Goal: Task Accomplishment & Management: Complete application form

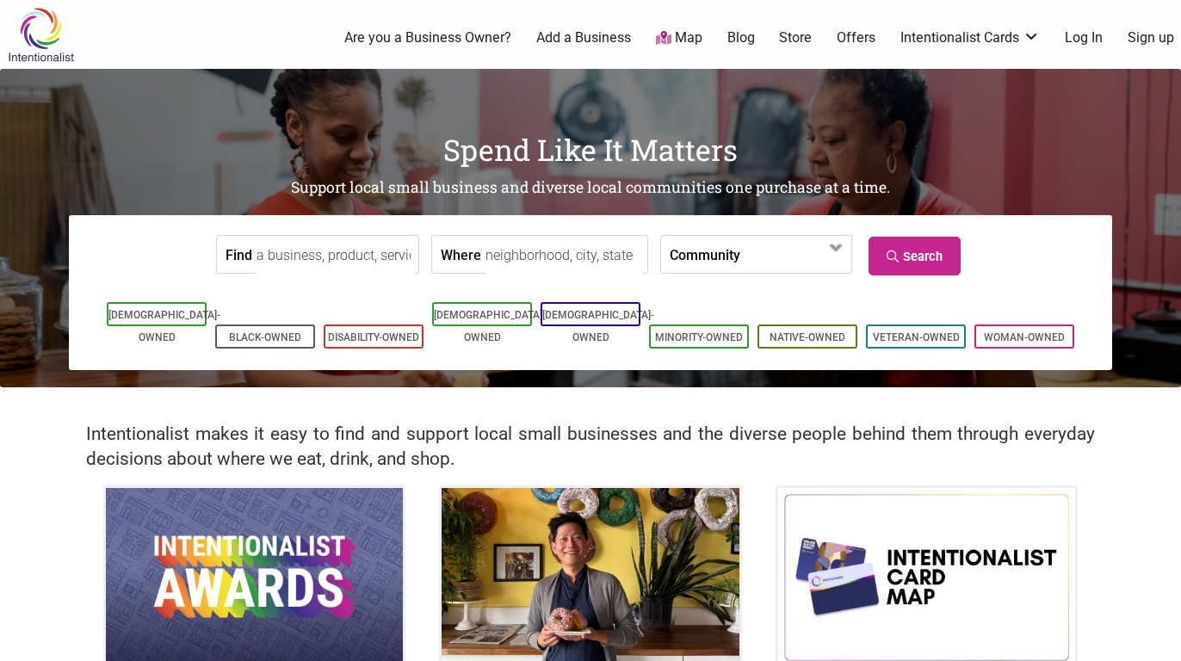
click at [565, 31] on link "Add a Business" at bounding box center [583, 37] width 95 height 19
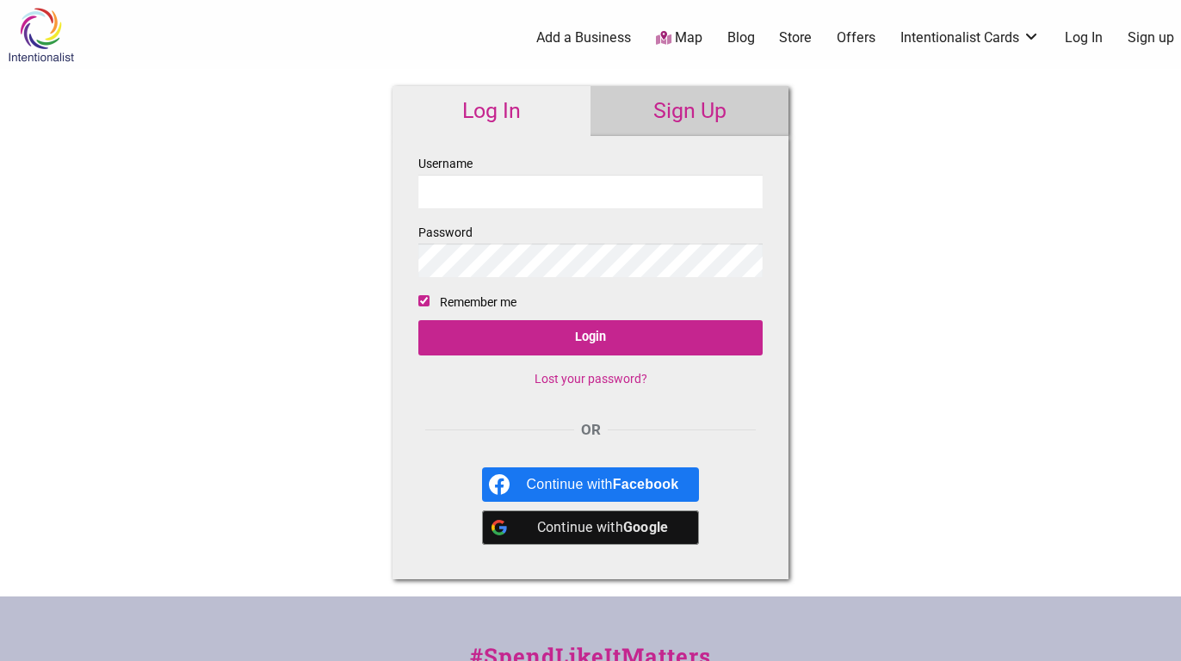
type input "Smpilates"
click at [590, 338] on input "Login" at bounding box center [590, 337] width 344 height 35
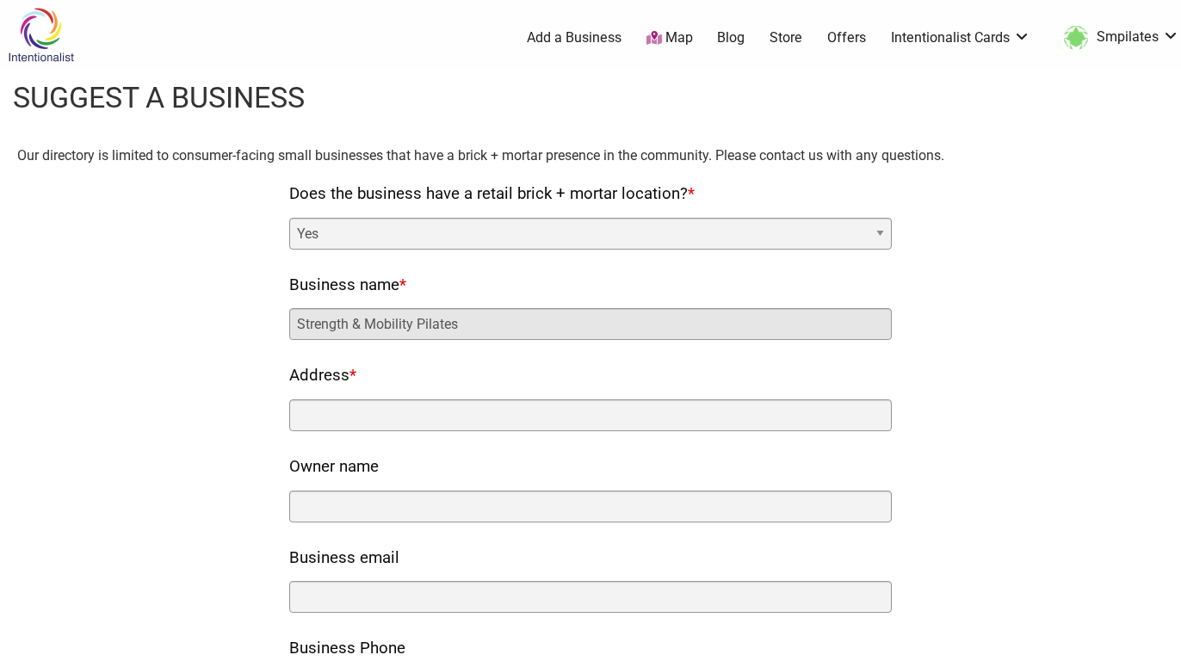
type input "Strength & Mobility Pilates"
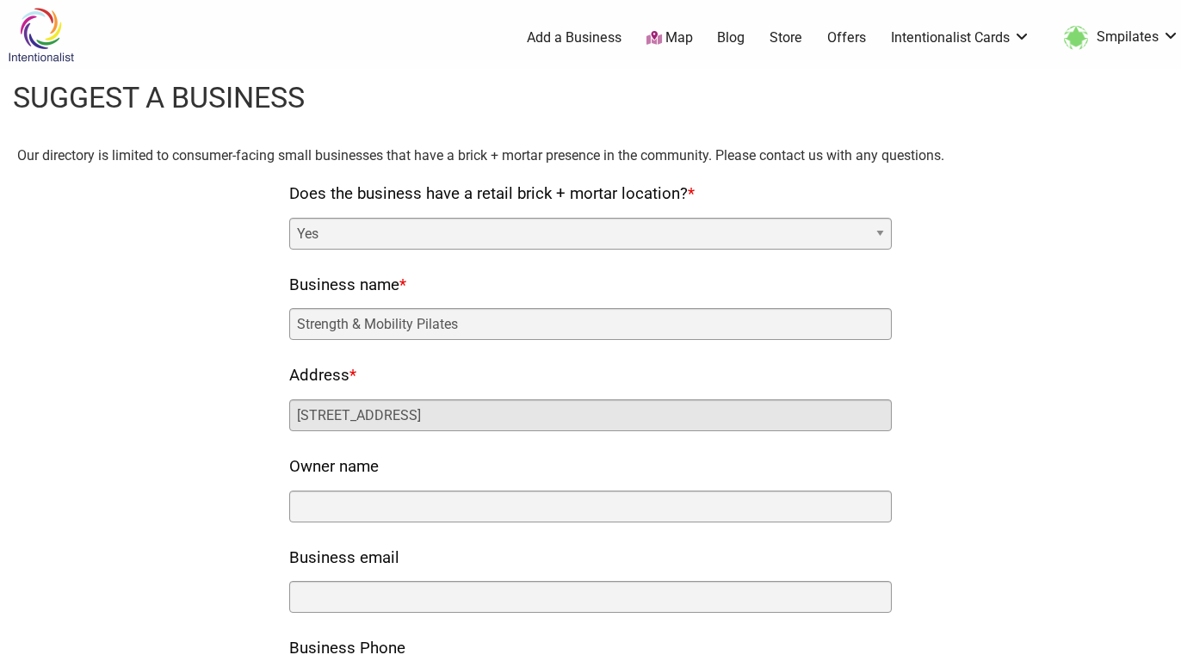
type input "[STREET_ADDRESS]"
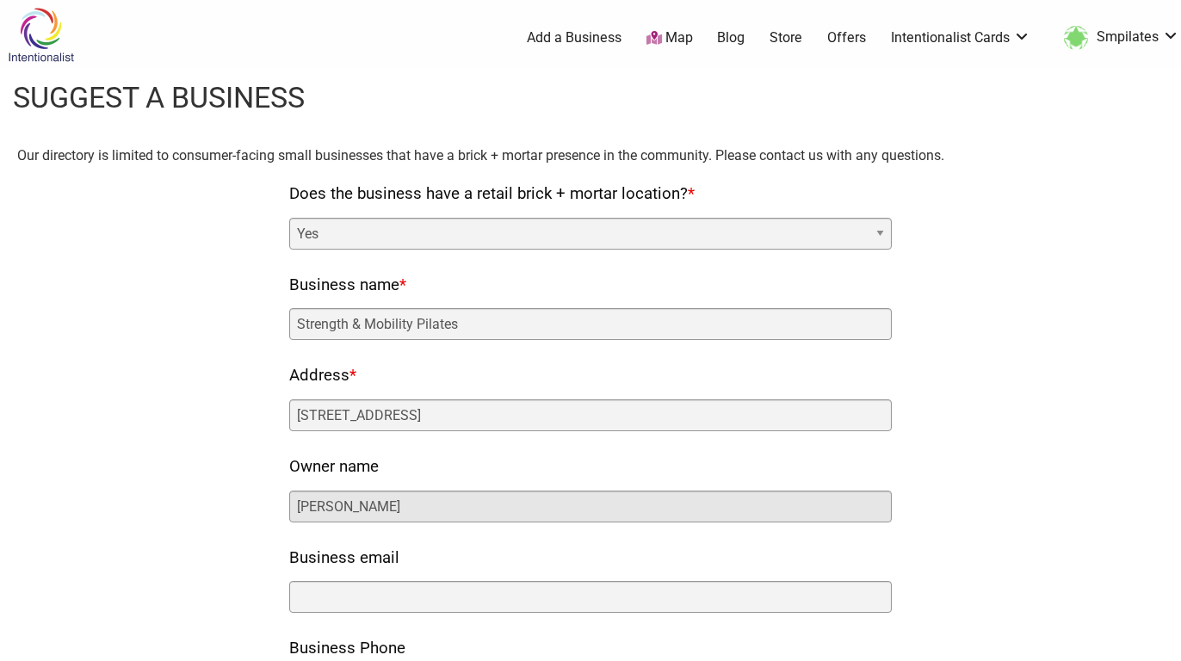
type input "[PERSON_NAME]"
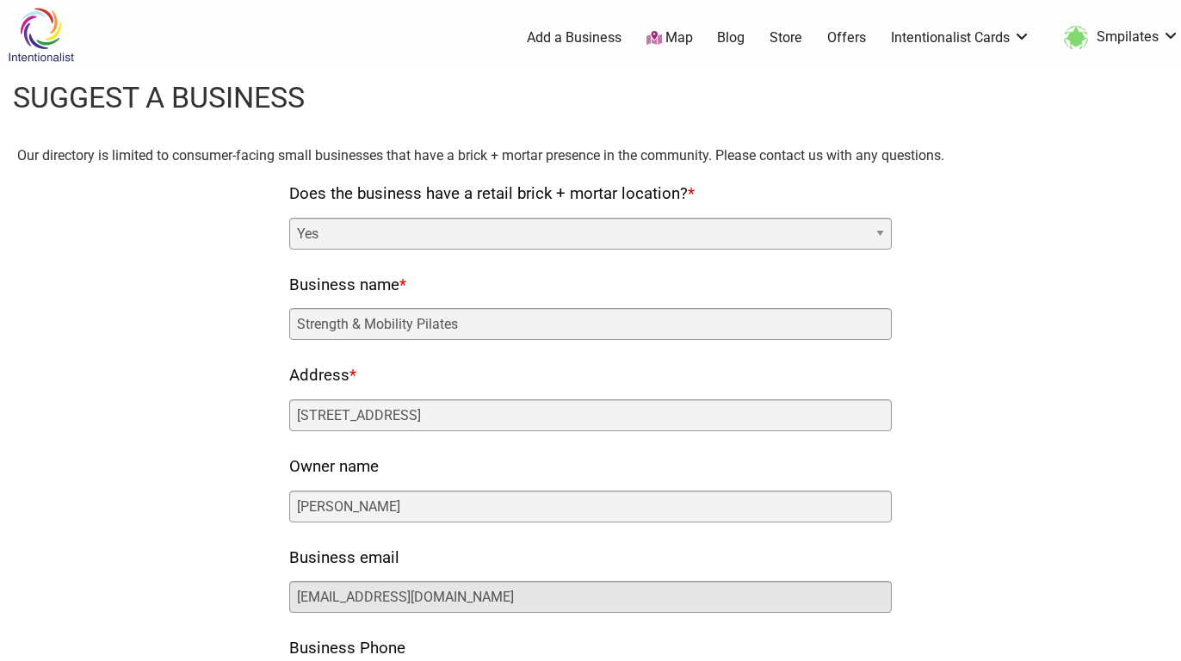
type input "[EMAIL_ADDRESS][DOMAIN_NAME]"
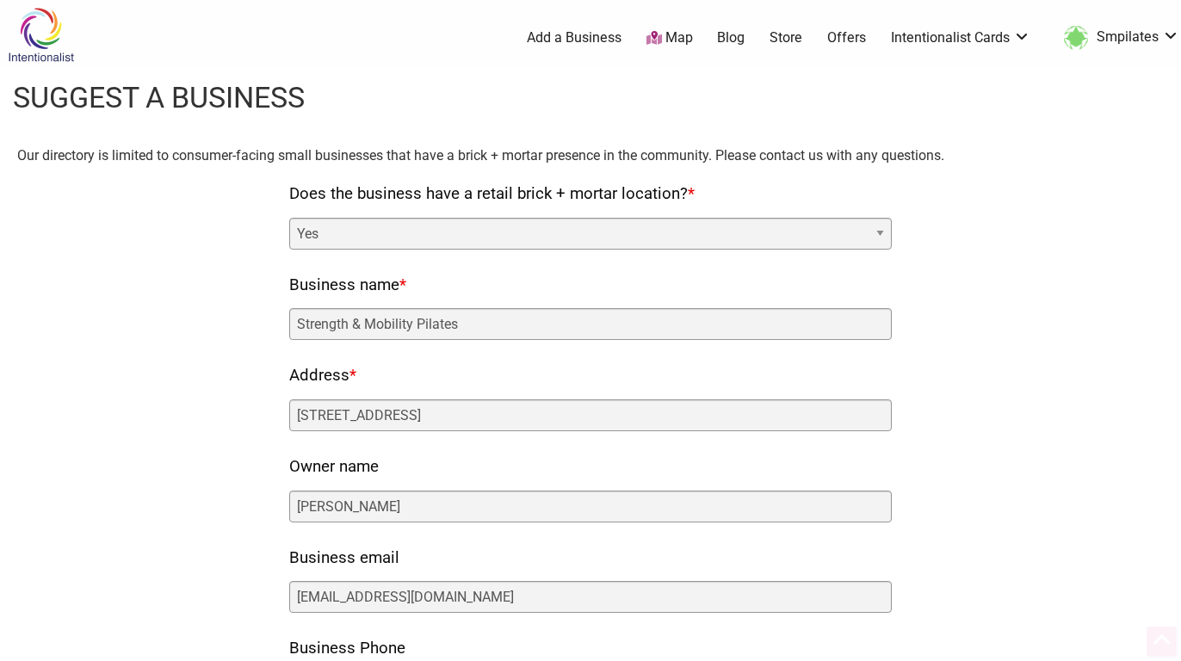
scroll to position [354, 0]
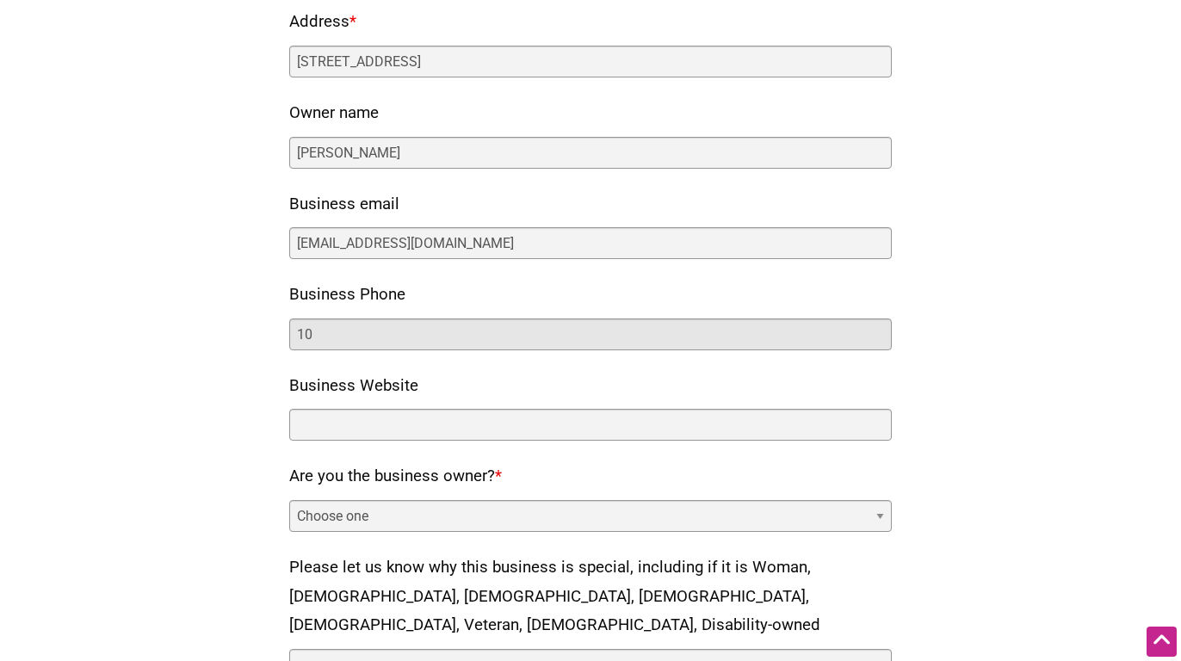
type input "1"
type input "[PHONE_NUMBER]"
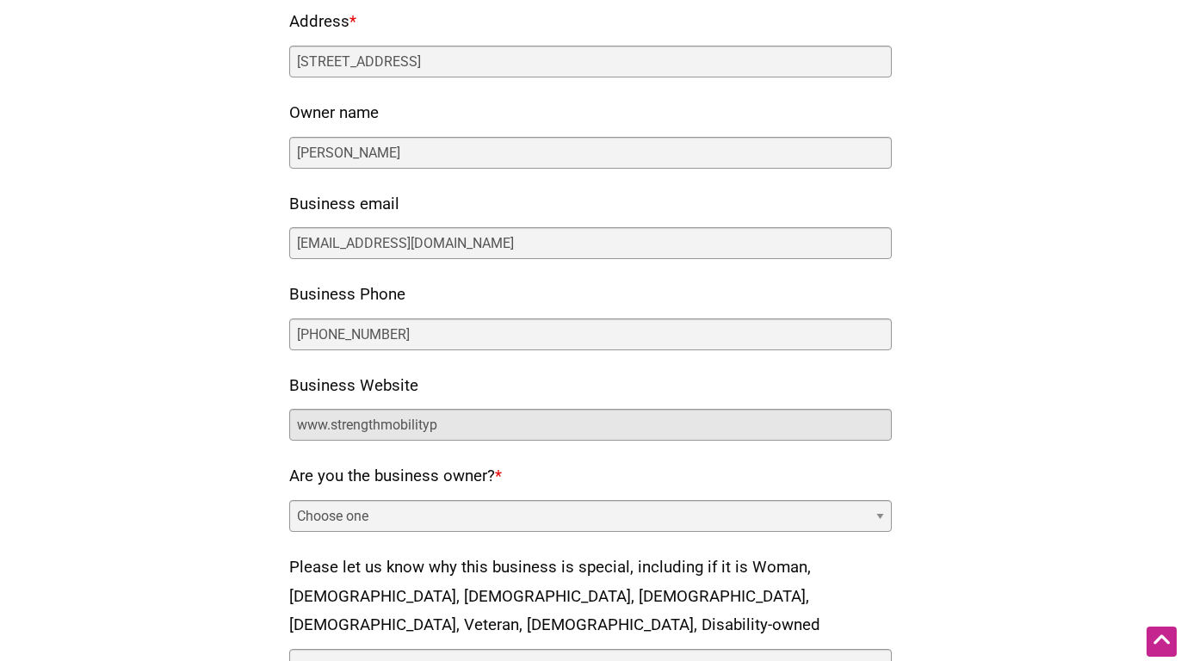
drag, startPoint x: 491, startPoint y: 424, endPoint x: 182, endPoint y: 377, distance: 313.5
click at [182, 377] on div "Our directory is limited to consumer-facing small businesses that have a brick …" at bounding box center [590, 333] width 1146 height 1085
paste input "[URL][DOMAIN_NAME]"
type input "[URL][DOMAIN_NAME]"
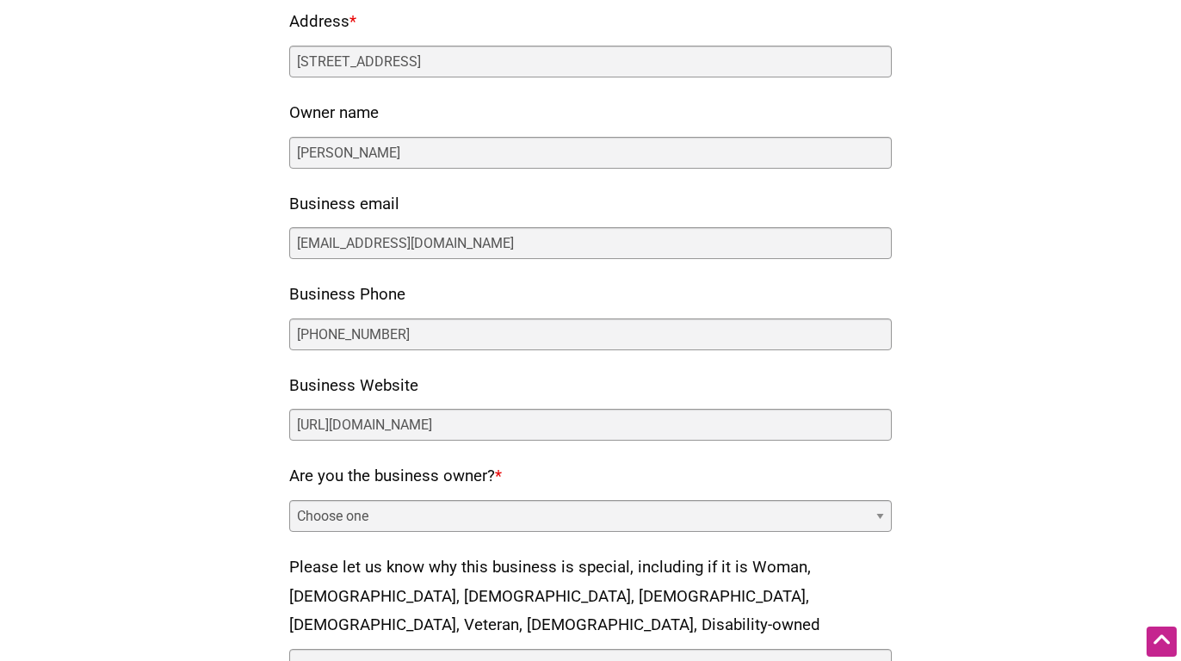
select select "yes"
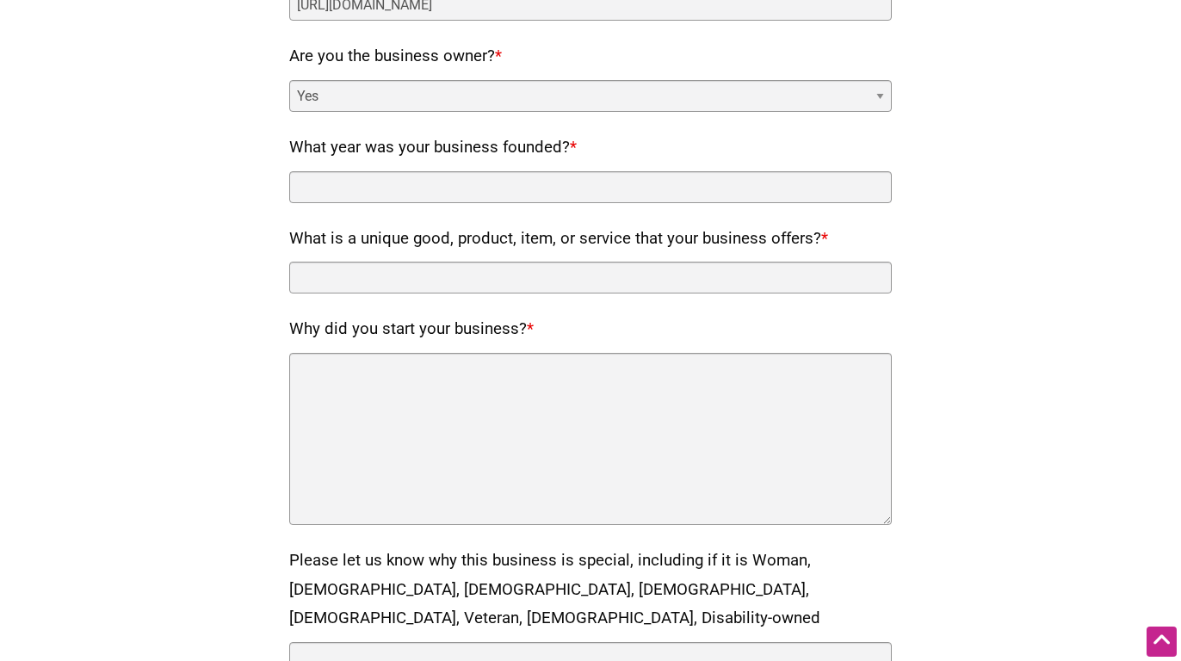
scroll to position [779, 0]
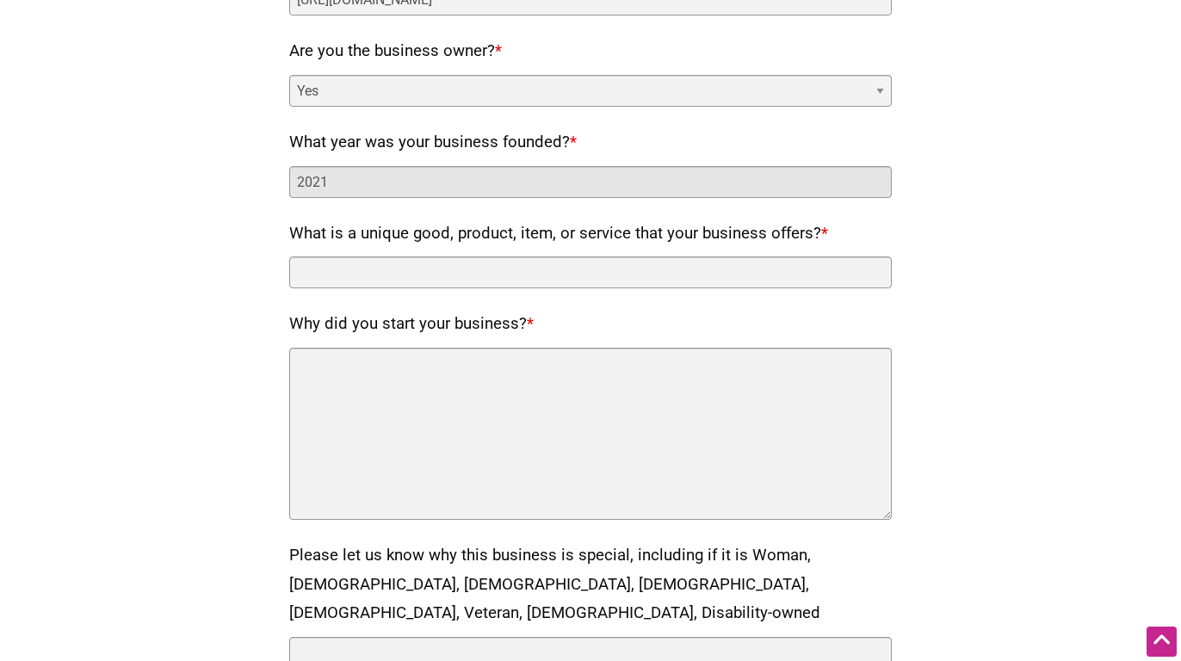
type input "2021"
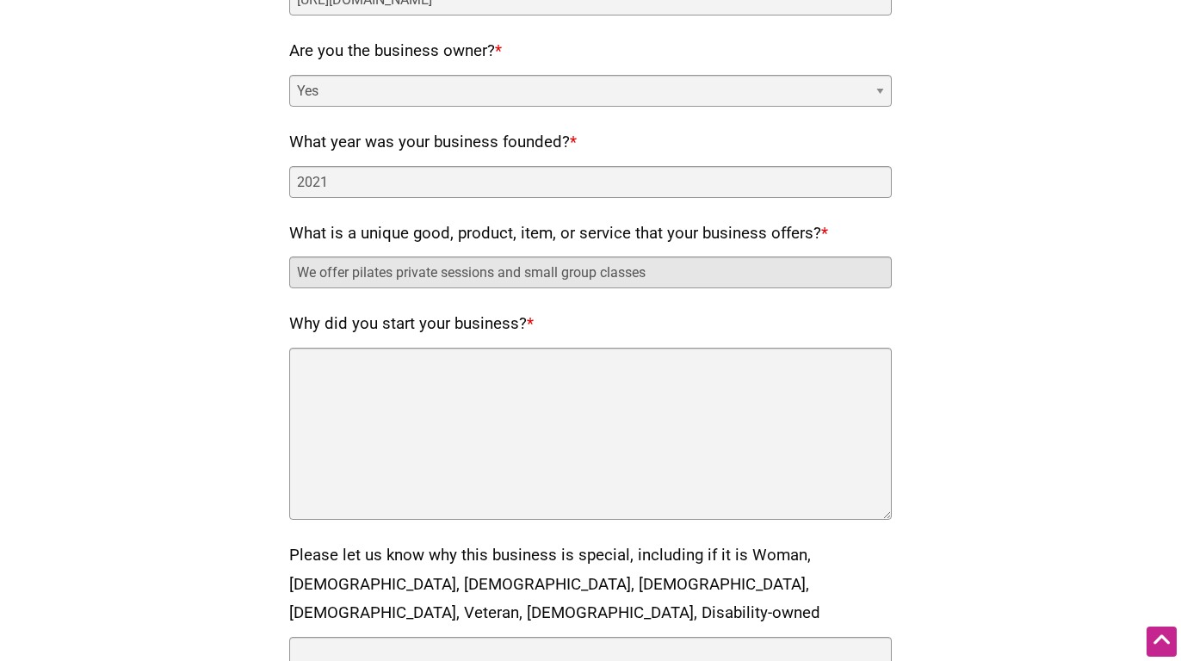
type input "We offer pilates private sessions and small group classes"
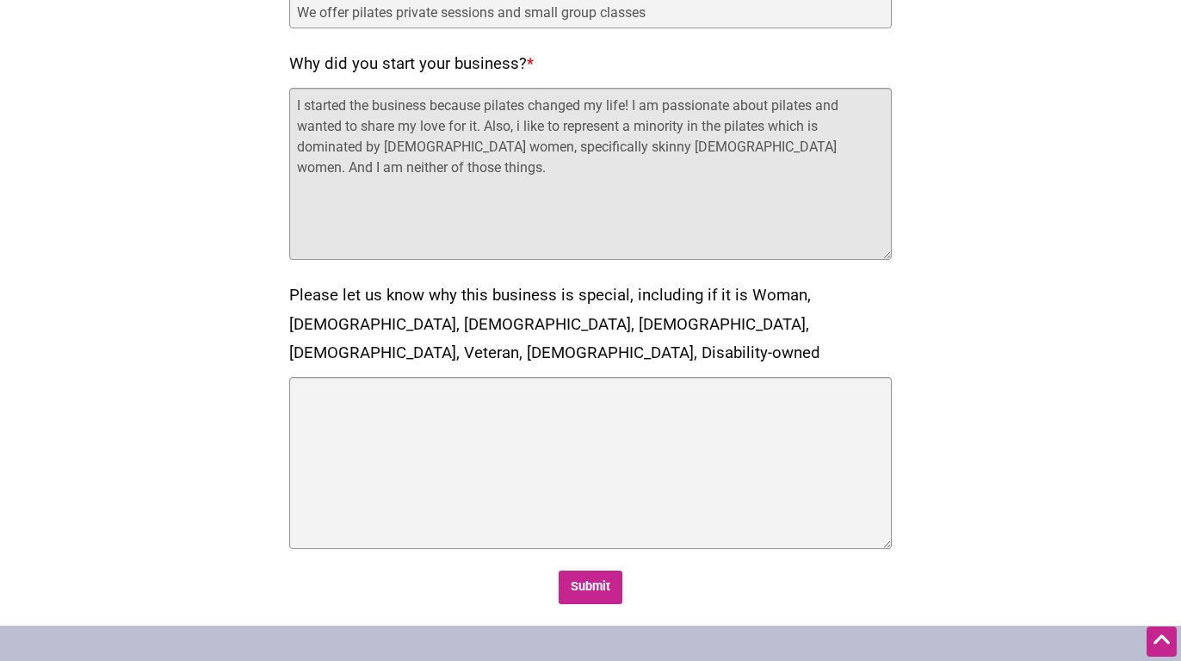
scroll to position [1044, 0]
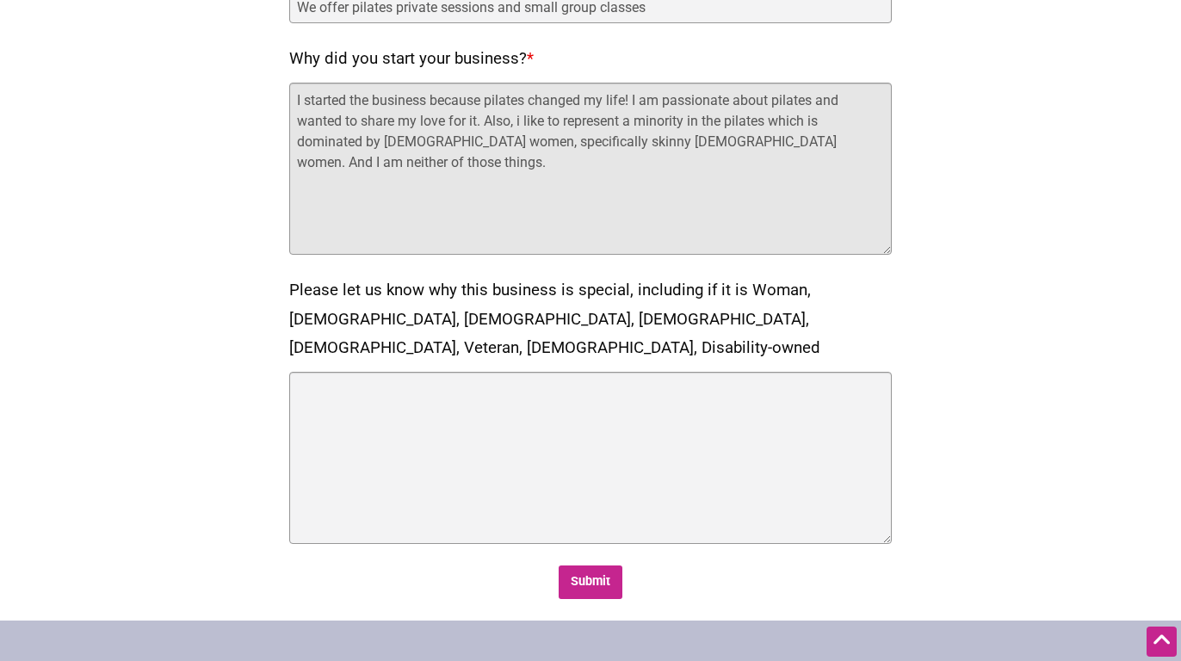
type textarea "I started the business because pilates changed my life! I am passionate about p…"
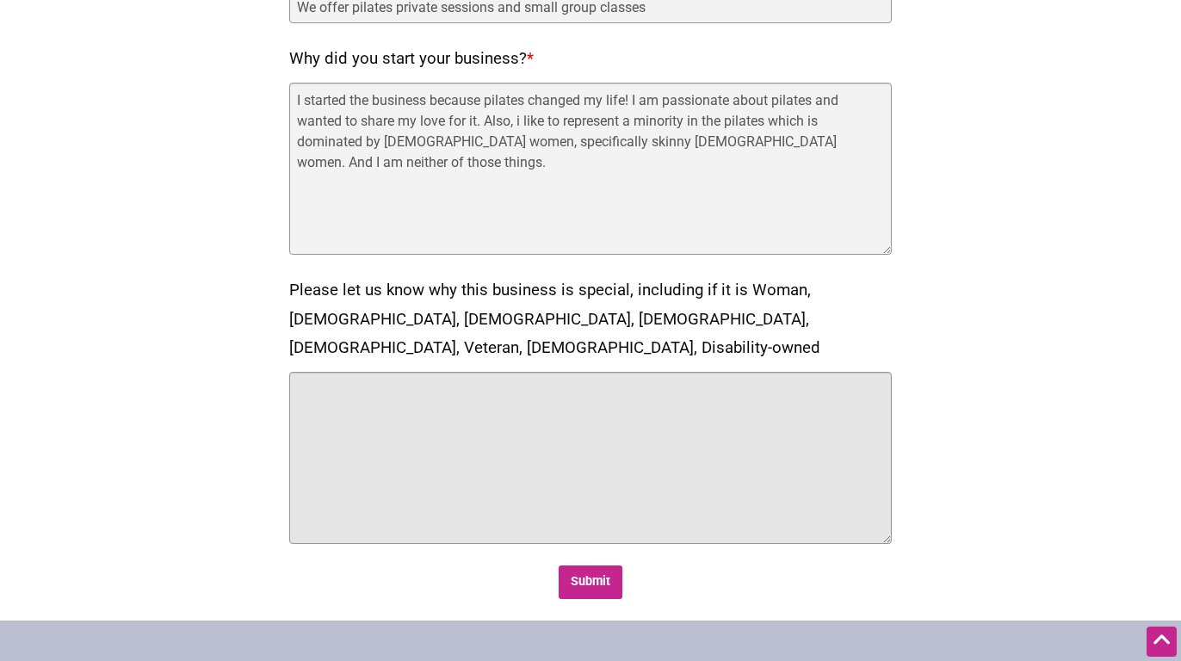
click at [637, 372] on textarea "Please let us know why this business is special, including if it is Woman, Blac…" at bounding box center [590, 458] width 603 height 172
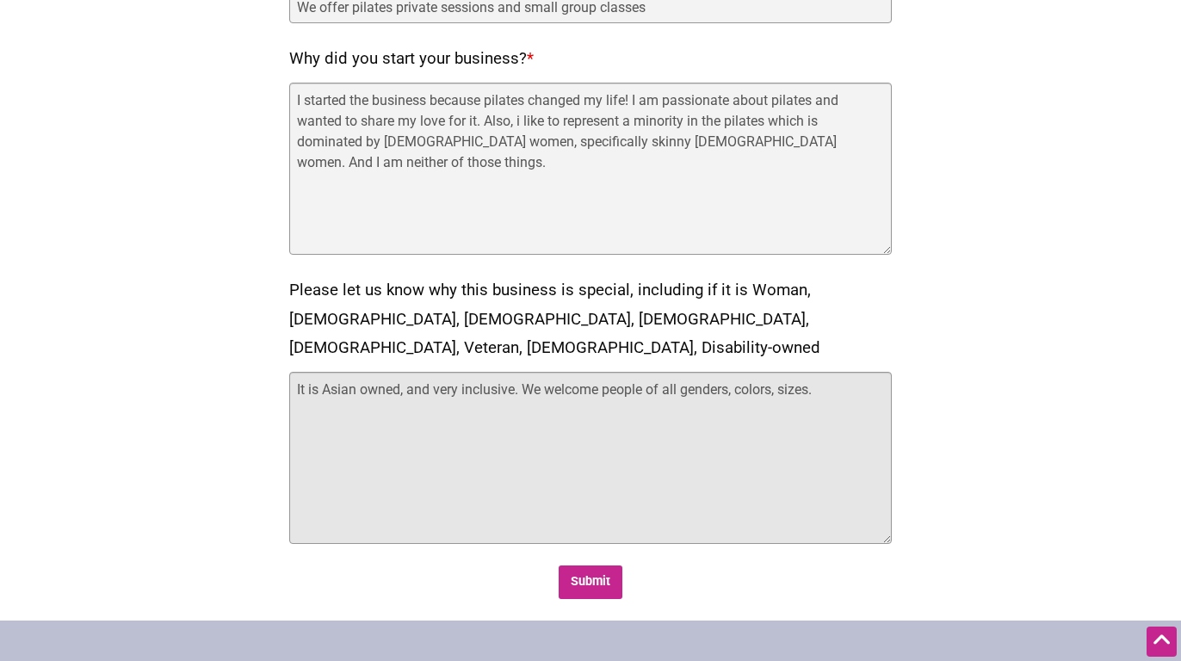
type textarea "It is Asian owned, and very inclusive. We welcome people of all genders, colors…"
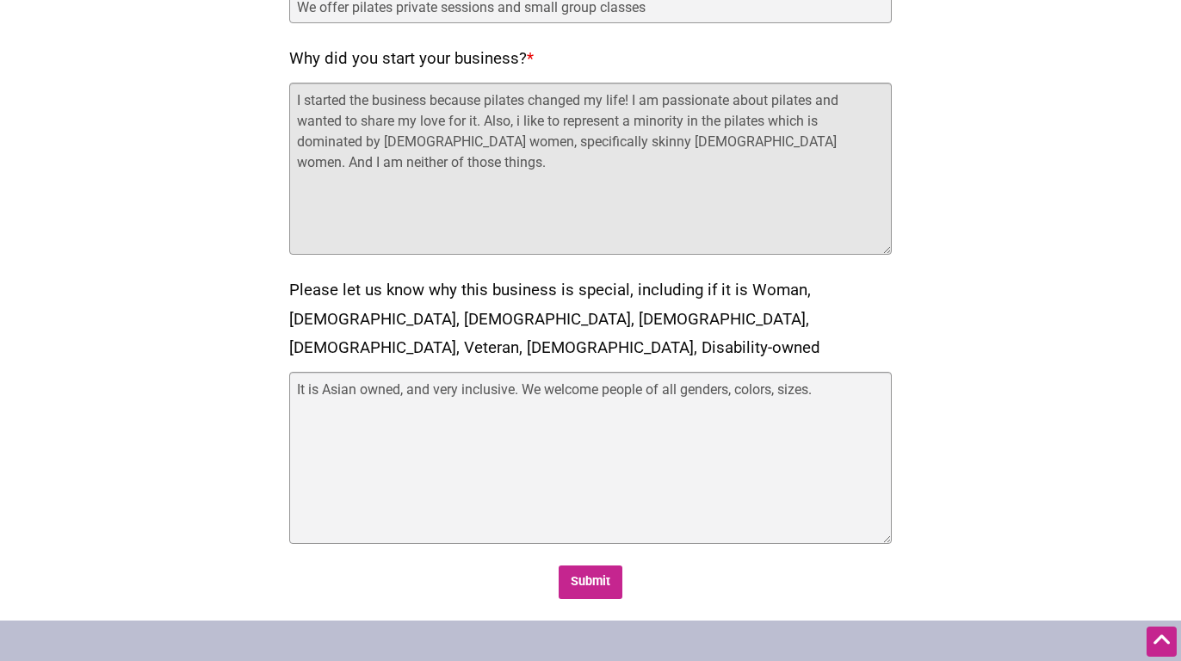
drag, startPoint x: 882, startPoint y: 133, endPoint x: 779, endPoint y: 134, distance: 103.3
click at [779, 134] on textarea "I started the business because pilates changed my life! I am passionate about p…" at bounding box center [590, 169] width 603 height 172
type textarea "I started the business because pilates changed my life! I am passionate about p…"
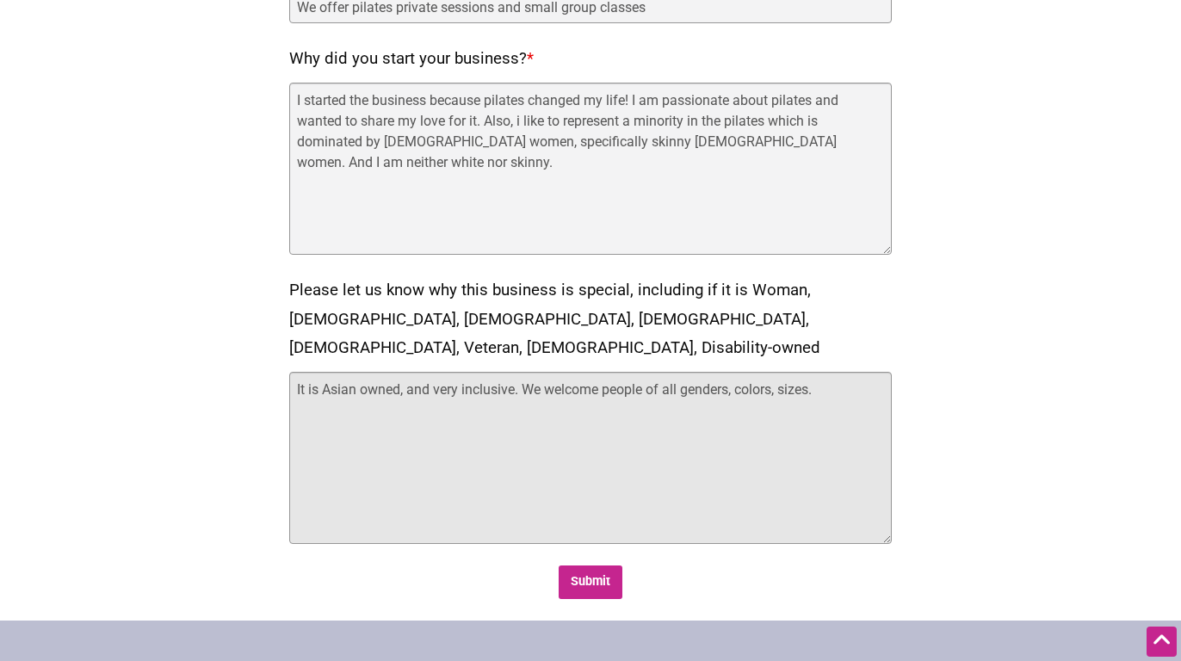
click at [852, 372] on textarea "It is Asian owned, and very inclusive. We welcome people of all genders, colors…" at bounding box center [590, 458] width 603 height 172
type textarea "It is Asian owned, and very inclusive. We welcome people of all genders, colors…"
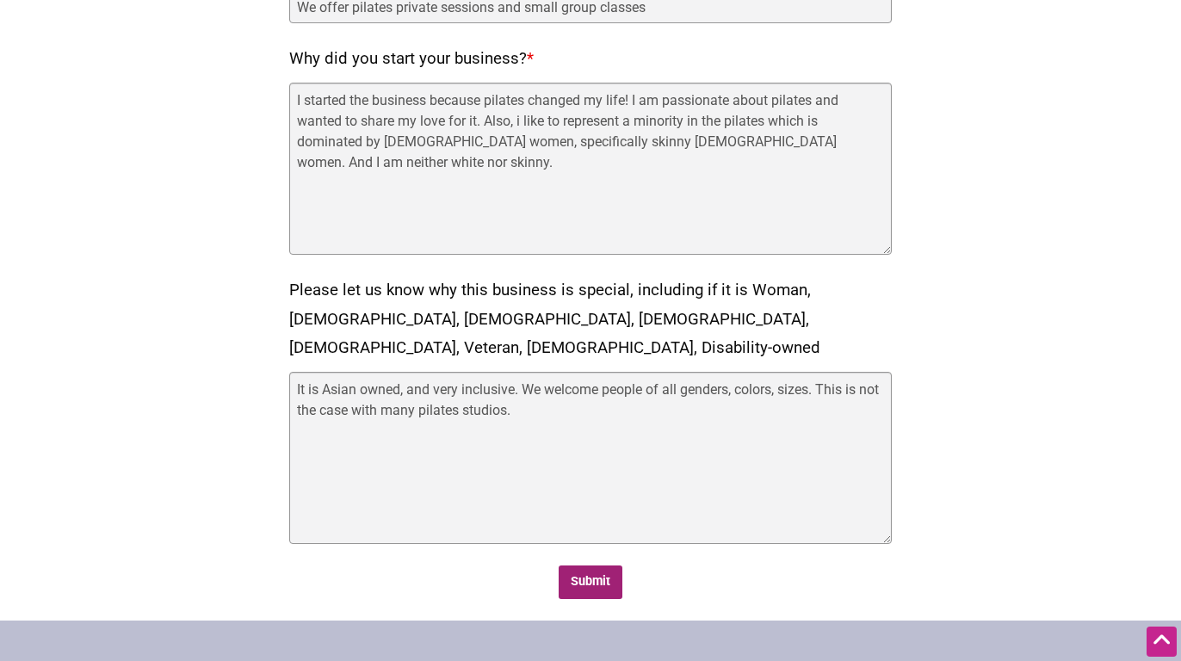
click at [599, 565] on input "Submit" at bounding box center [591, 582] width 65 height 34
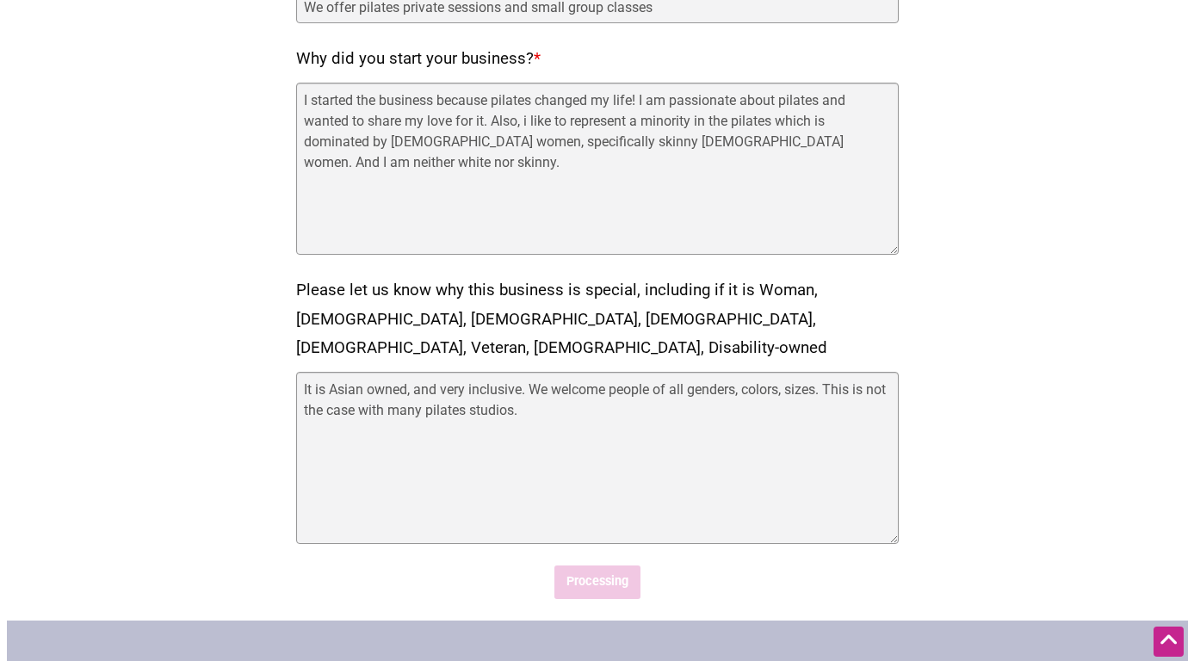
scroll to position [0, 0]
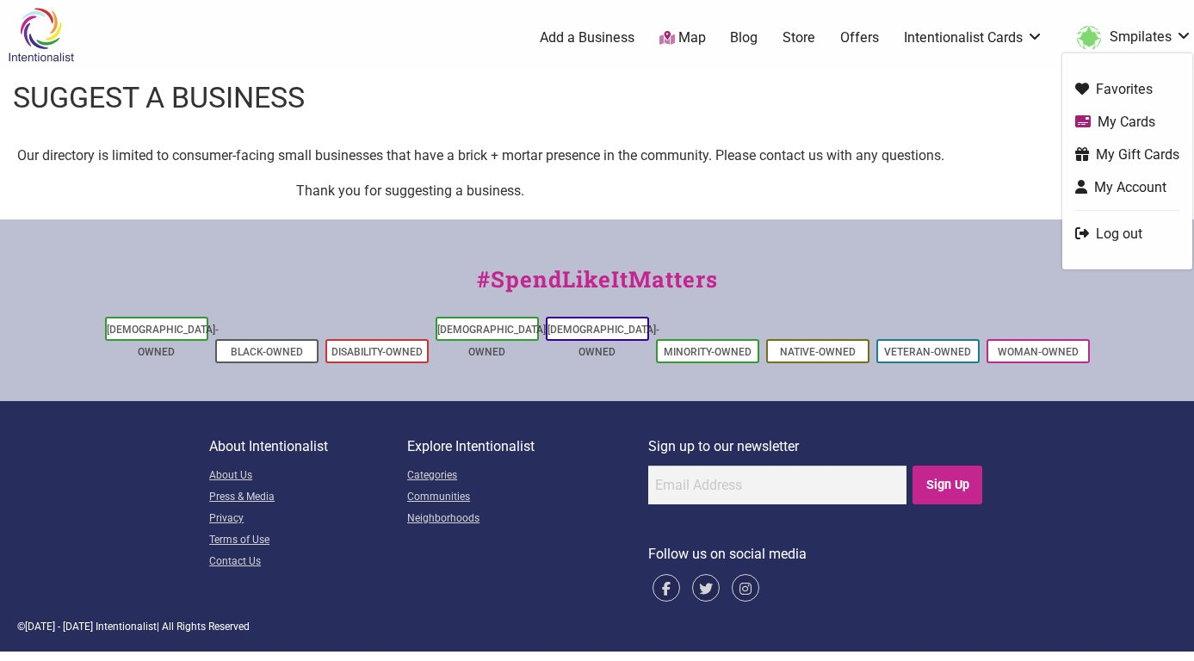
click at [1128, 186] on link "My Account" at bounding box center [1127, 187] width 104 height 20
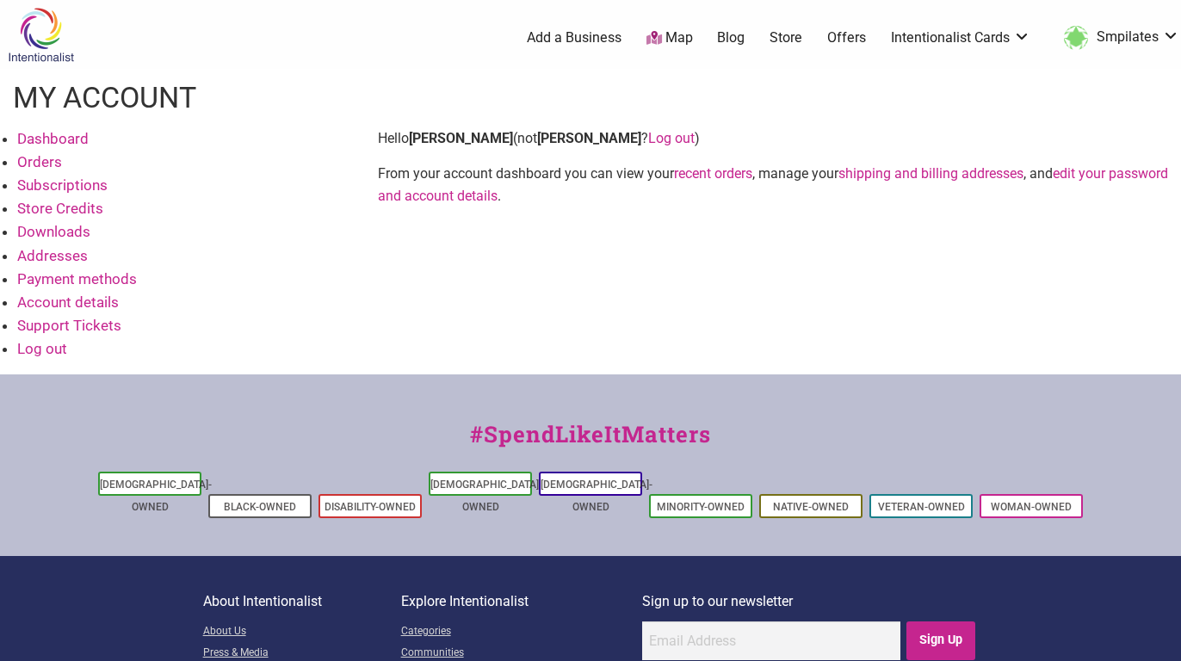
click at [70, 257] on link "Addresses" at bounding box center [52, 255] width 71 height 17
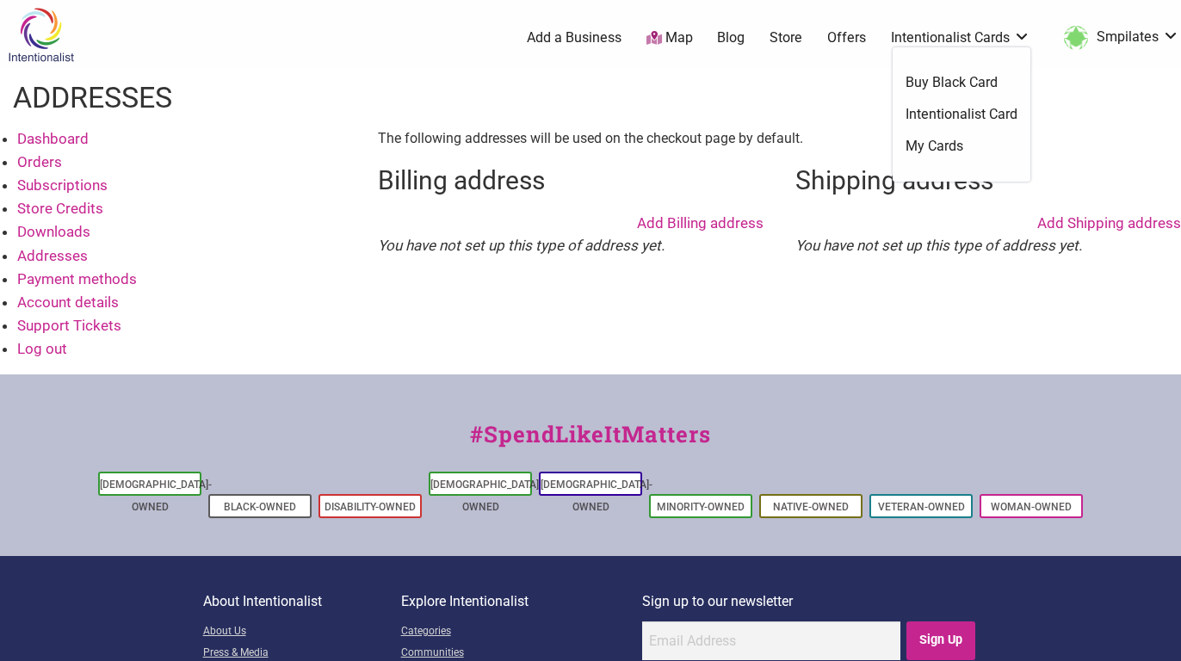
click at [961, 37] on link "Intentionalist Cards" at bounding box center [960, 37] width 139 height 19
